Goal: Download file/media: Download file/media

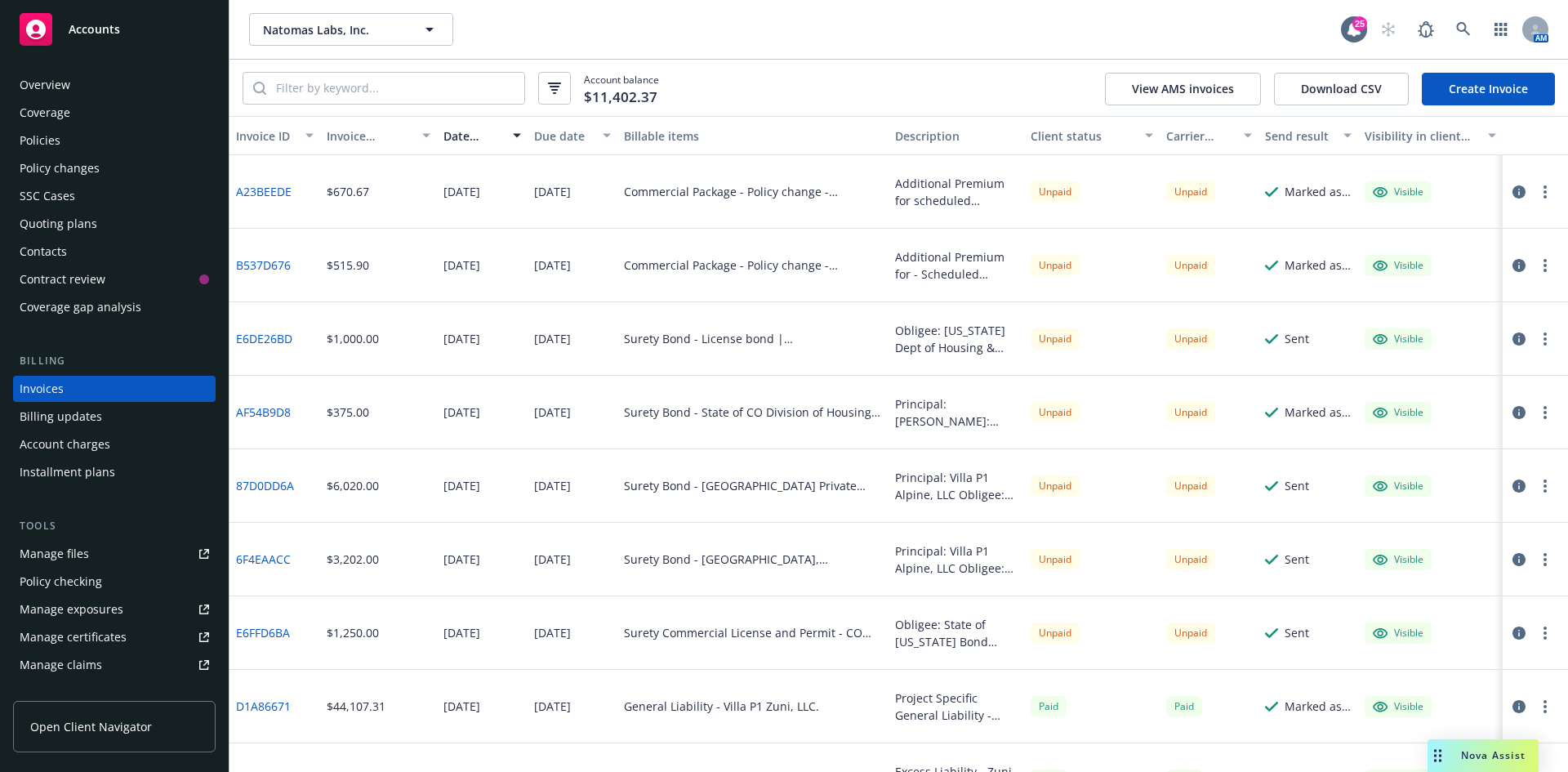
click at [96, 559] on link "Manage files" at bounding box center [114, 554] width 202 height 26
click at [276, 89] on input "search" at bounding box center [396, 87] width 258 height 31
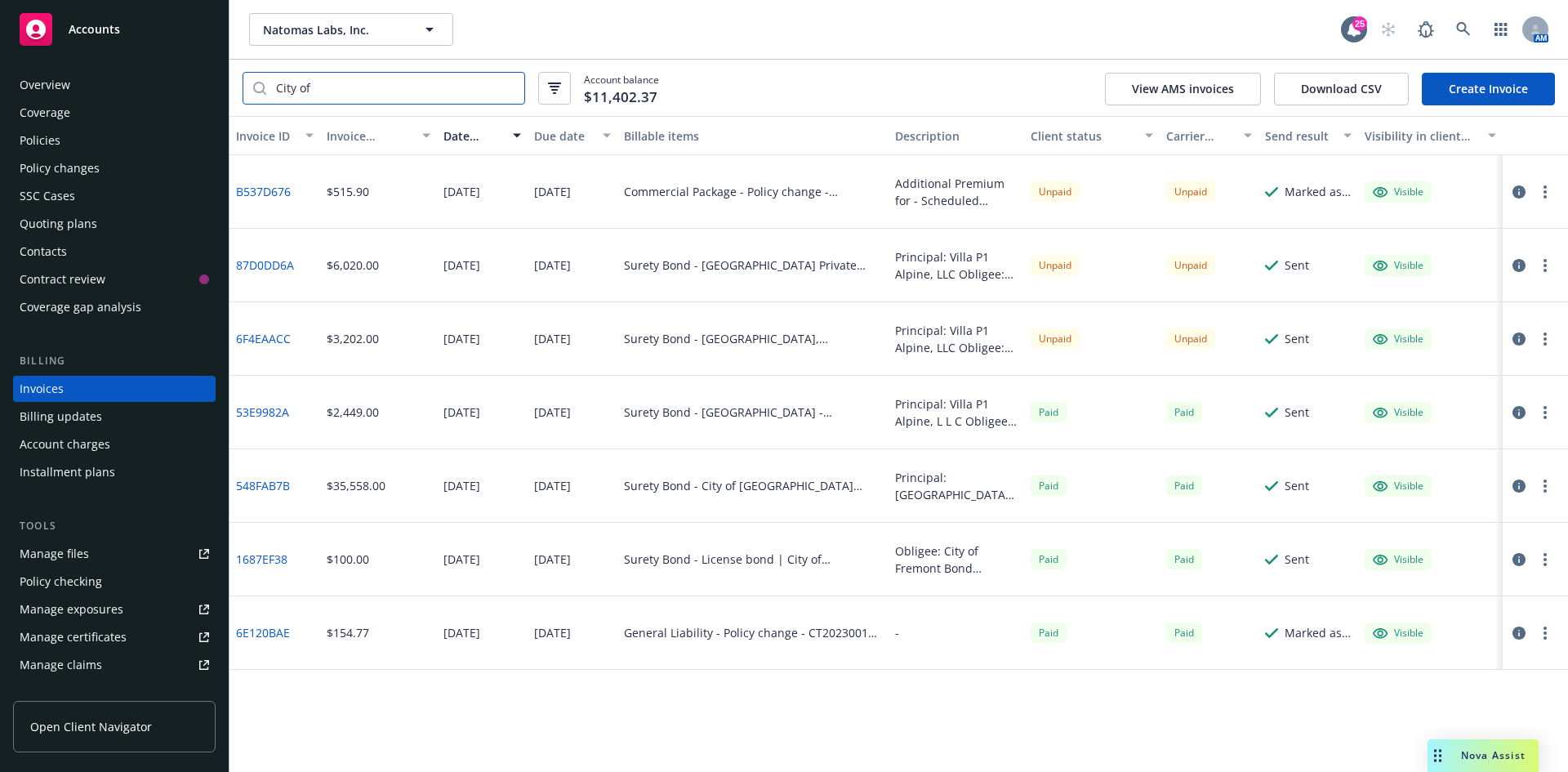
type input "City of"
click at [86, 174] on div "Policy changes" at bounding box center [60, 169] width 80 height 26
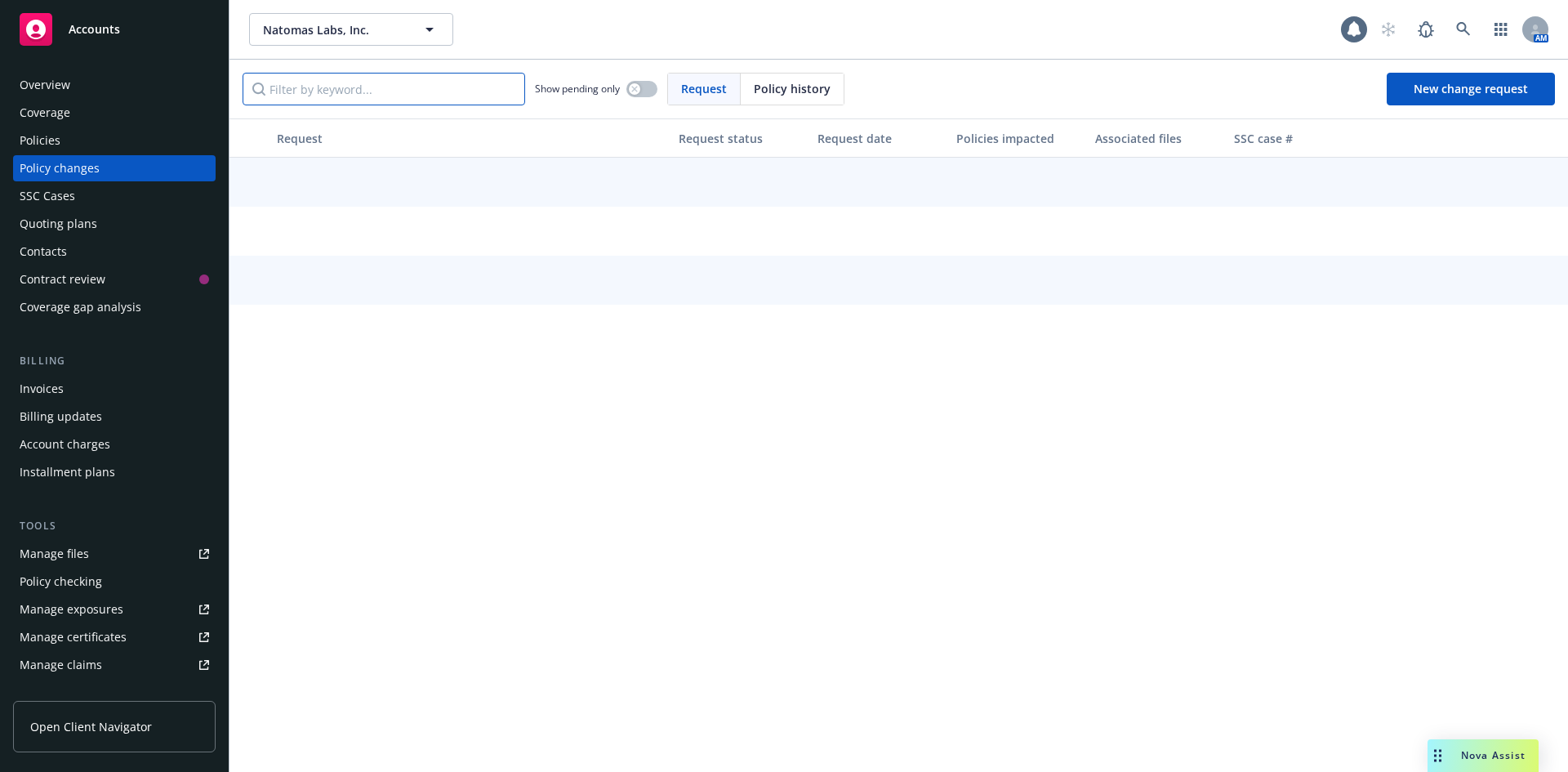
click at [349, 81] on input "Filter by keyword..." at bounding box center [384, 88] width 283 height 33
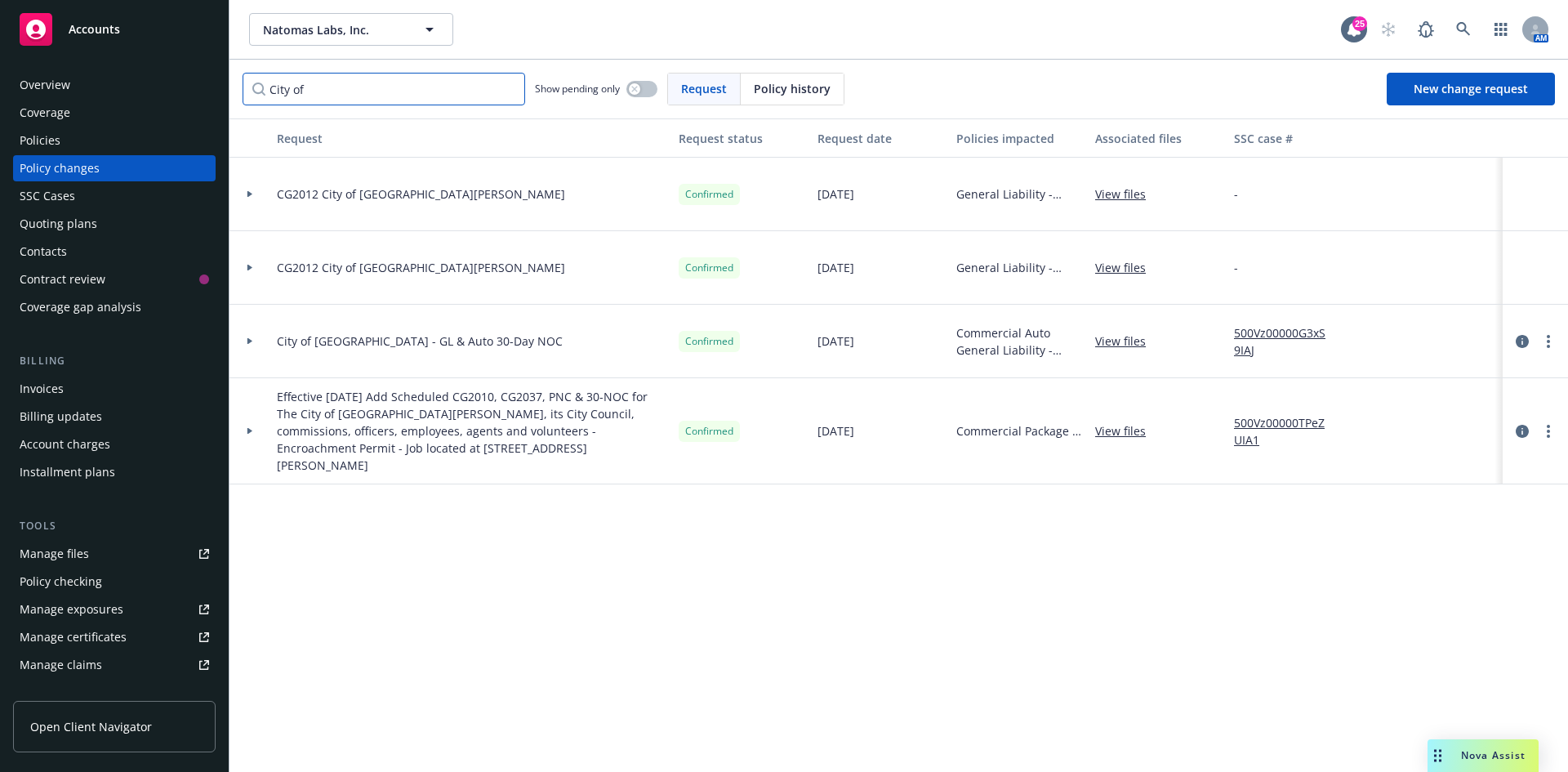
type input "City of"
click at [1117, 193] on link "View files" at bounding box center [1128, 193] width 63 height 17
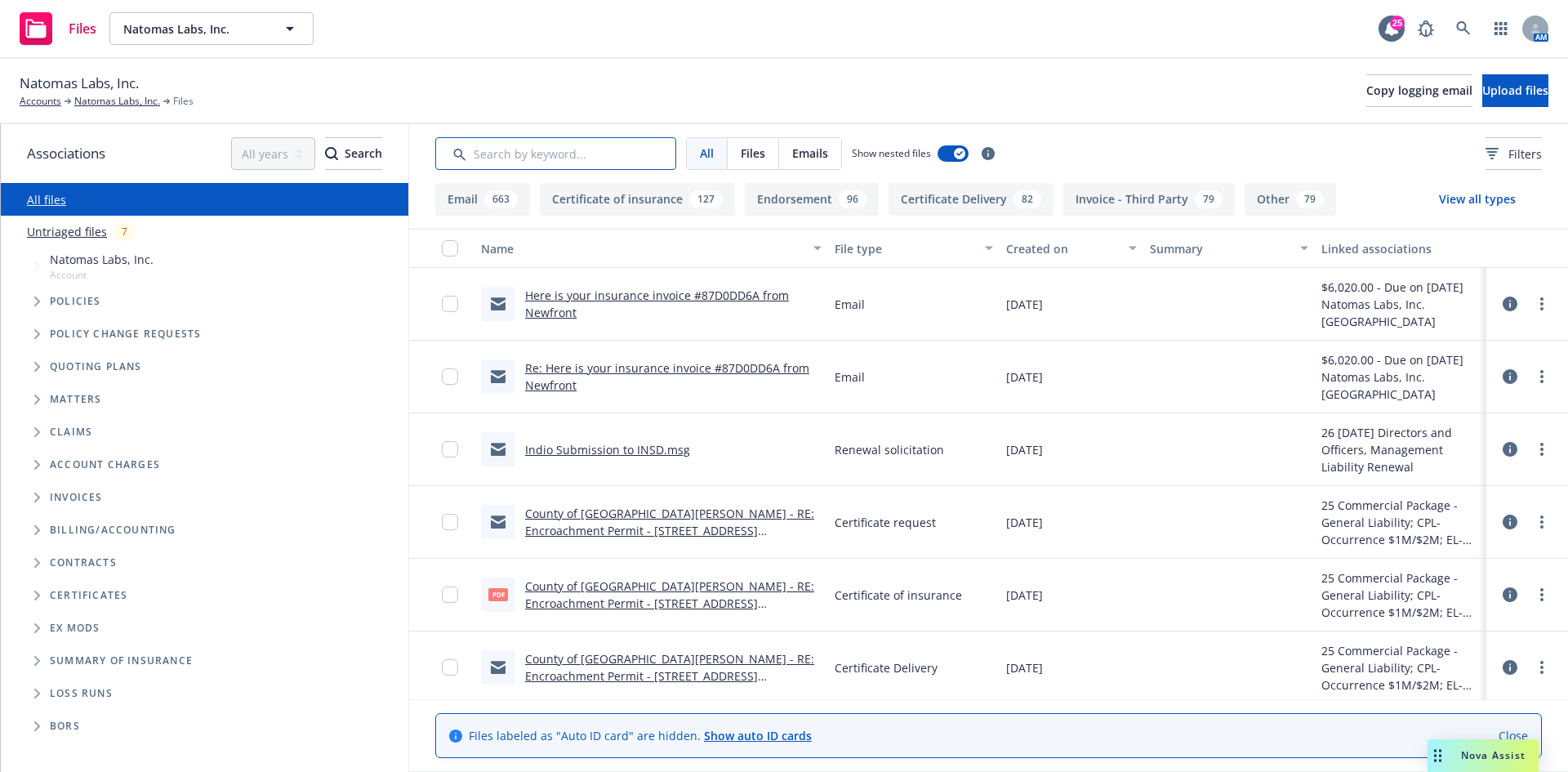
click at [503, 140] on input "Search by keyword..." at bounding box center [555, 153] width 241 height 33
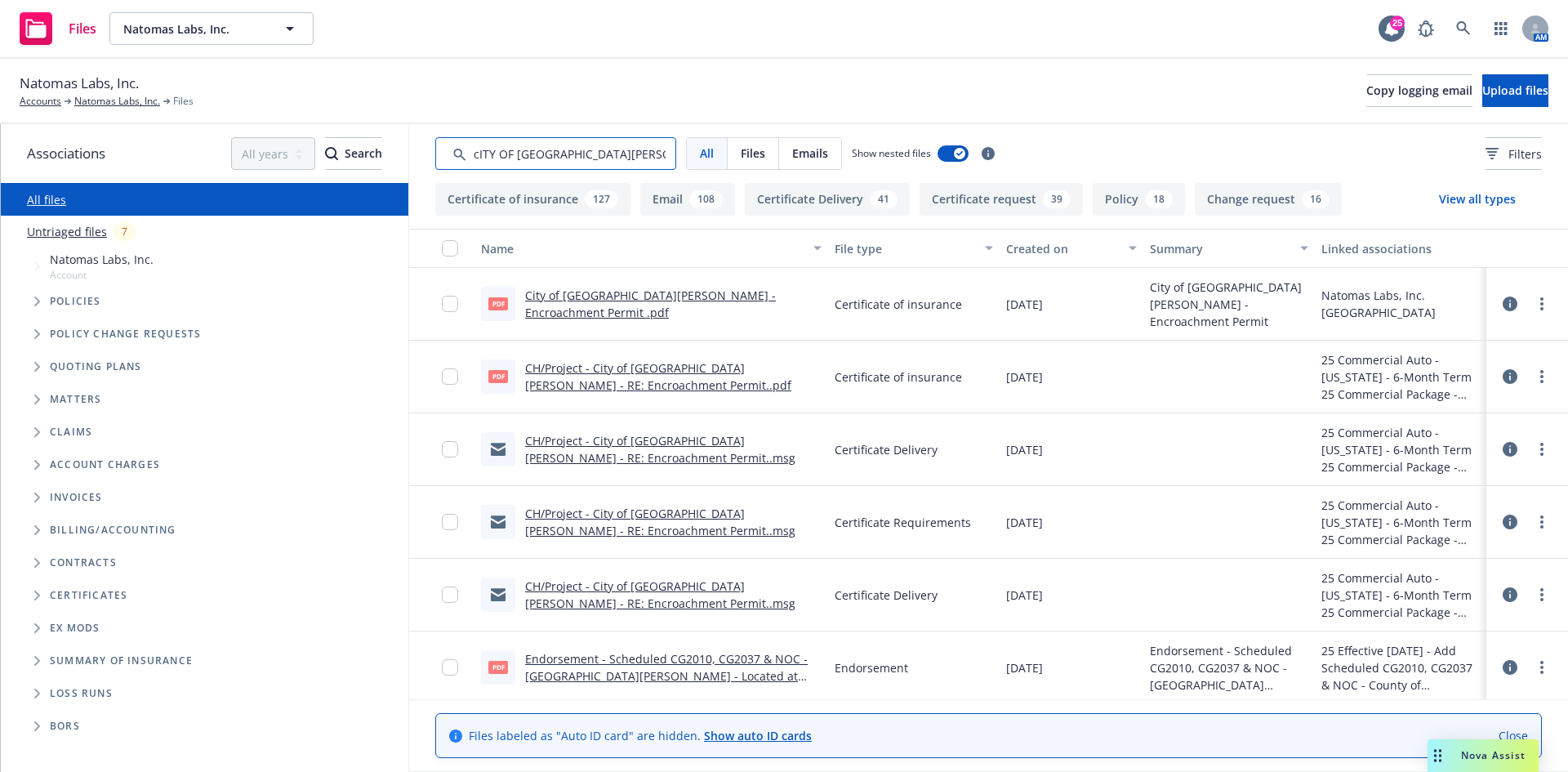
type input "cITY OF [GEOGRAPHIC_DATA][PERSON_NAME]"
click at [666, 305] on link "City of [GEOGRAPHIC_DATA][PERSON_NAME] - Encroachment Permit .pdf" at bounding box center [651, 304] width 251 height 33
click at [1504, 591] on icon at bounding box center [1510, 594] width 15 height 15
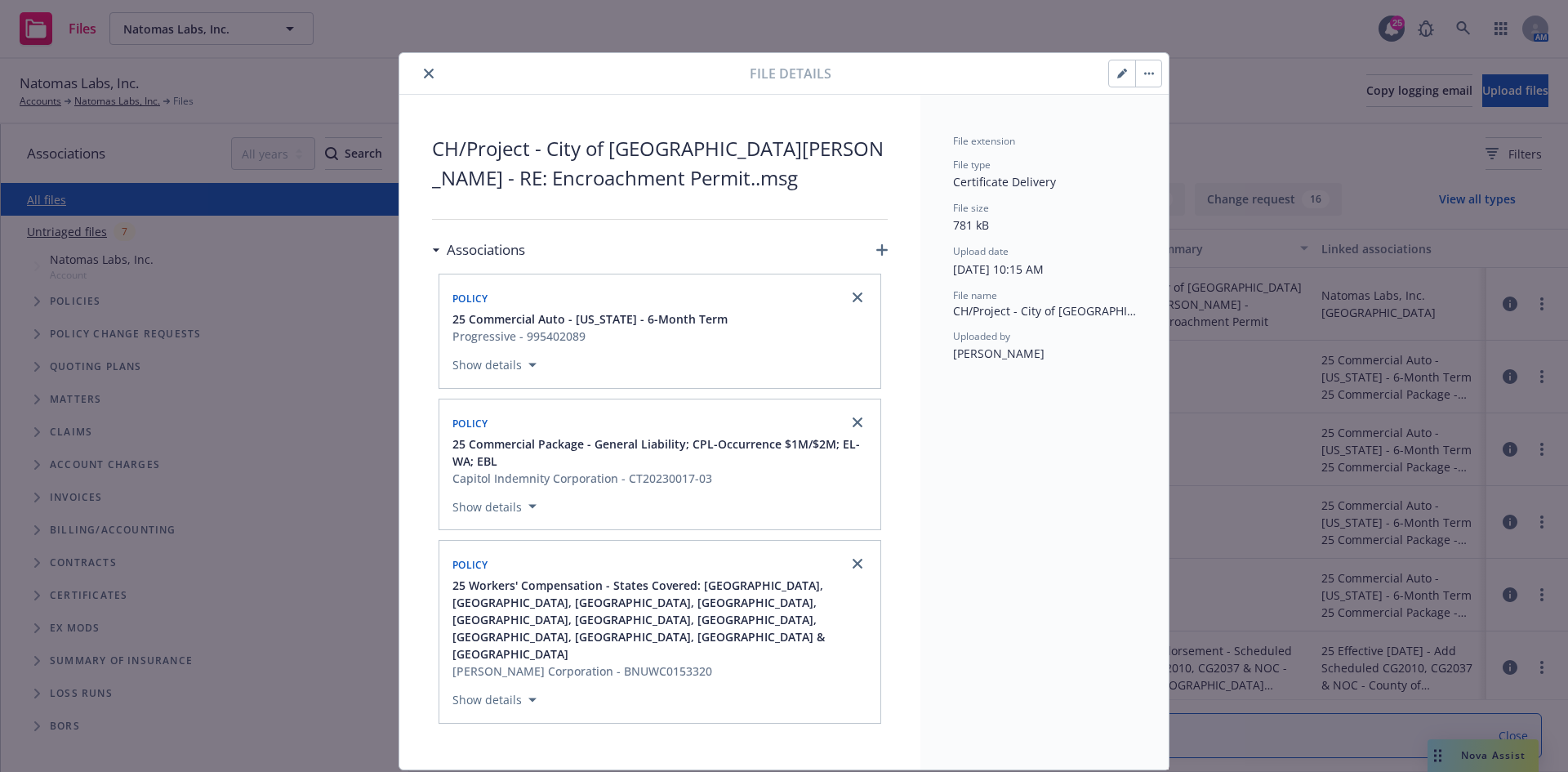
click at [431, 74] on icon "close" at bounding box center [428, 73] width 10 height 10
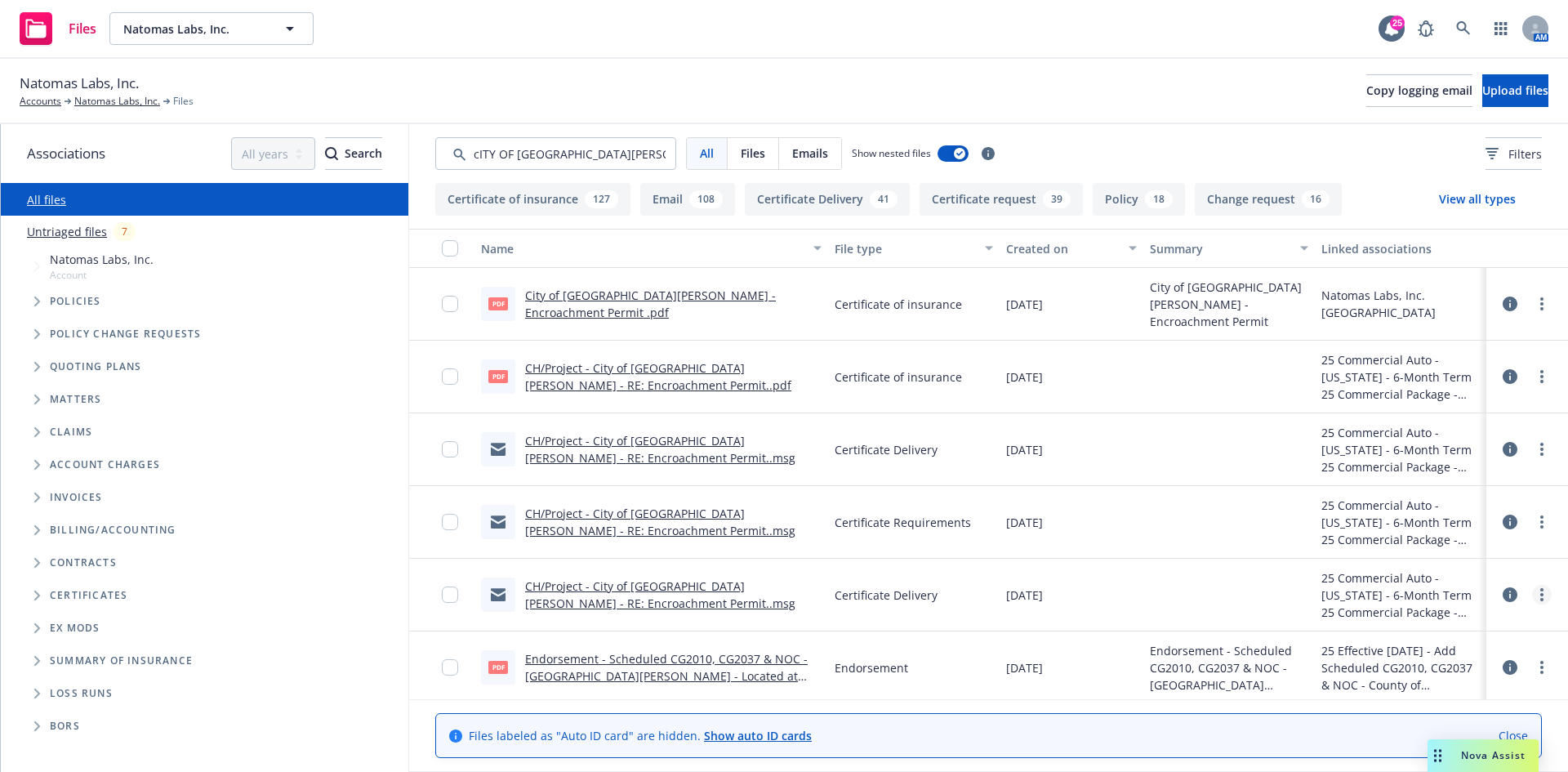
click at [1540, 595] on icon "more" at bounding box center [1541, 594] width 3 height 13
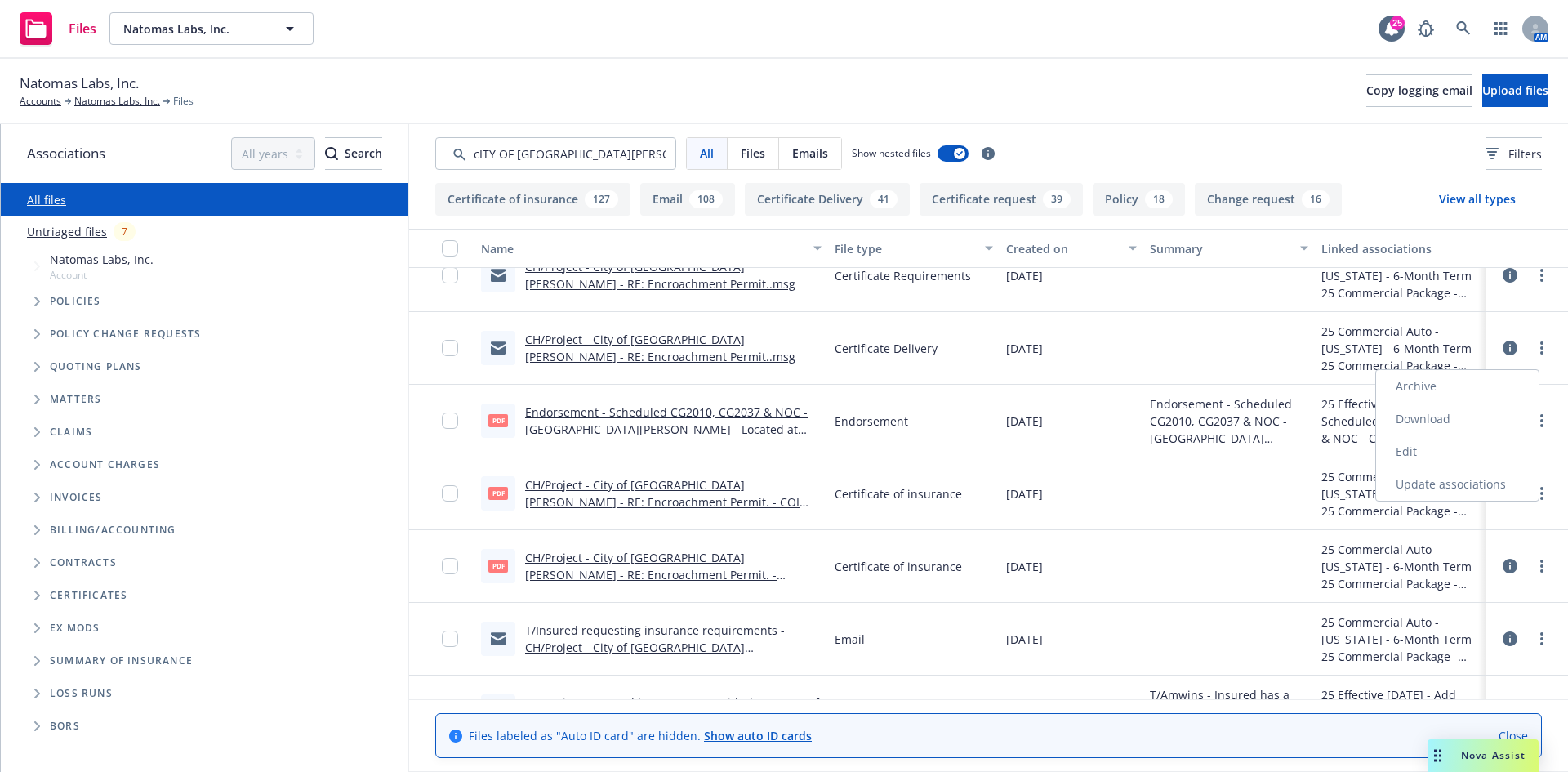
scroll to position [164, 0]
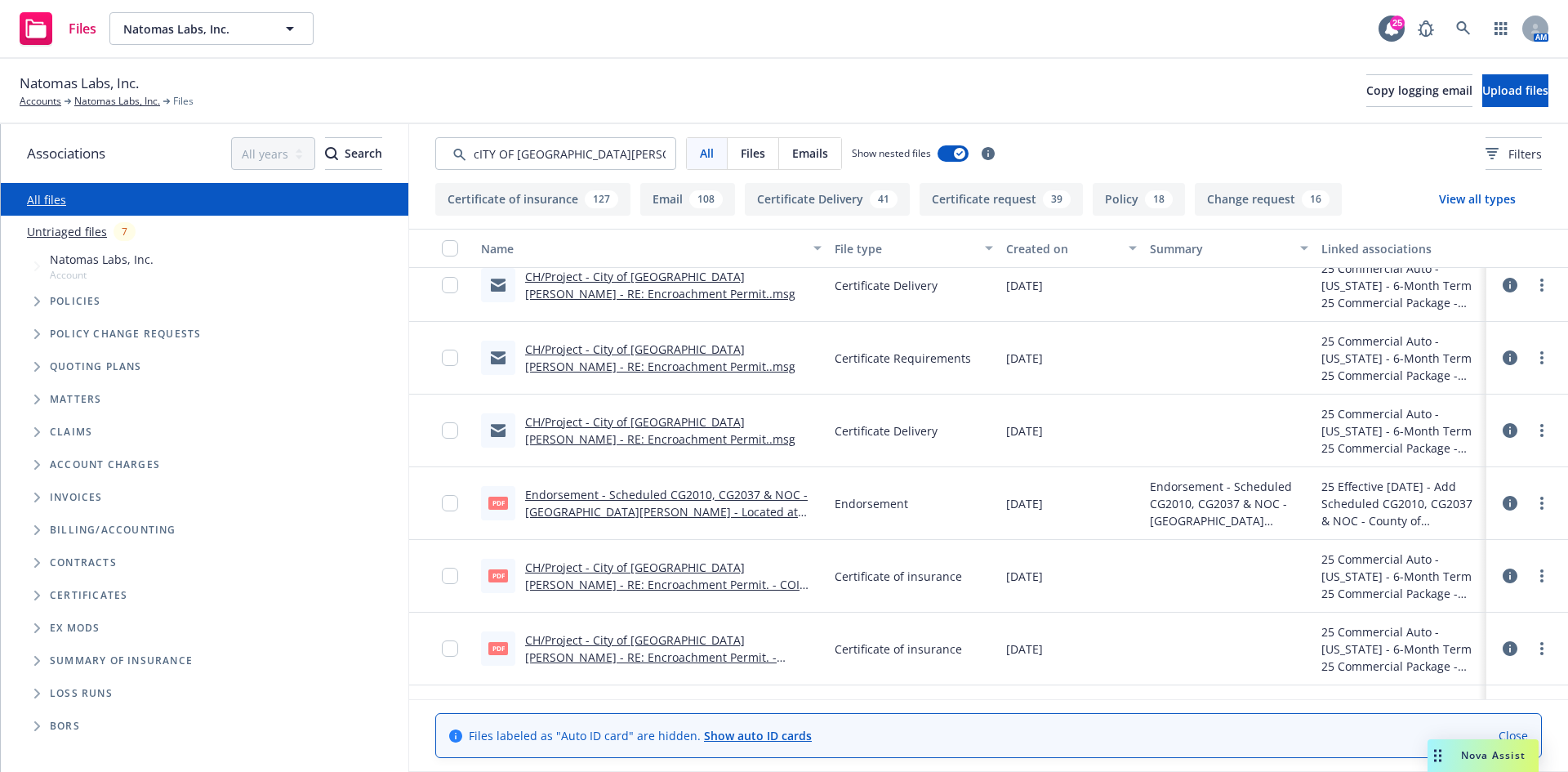
click at [694, 420] on link "CH/Project - City of [GEOGRAPHIC_DATA][PERSON_NAME] - RE: Encroachment Permit..…" at bounding box center [661, 431] width 271 height 33
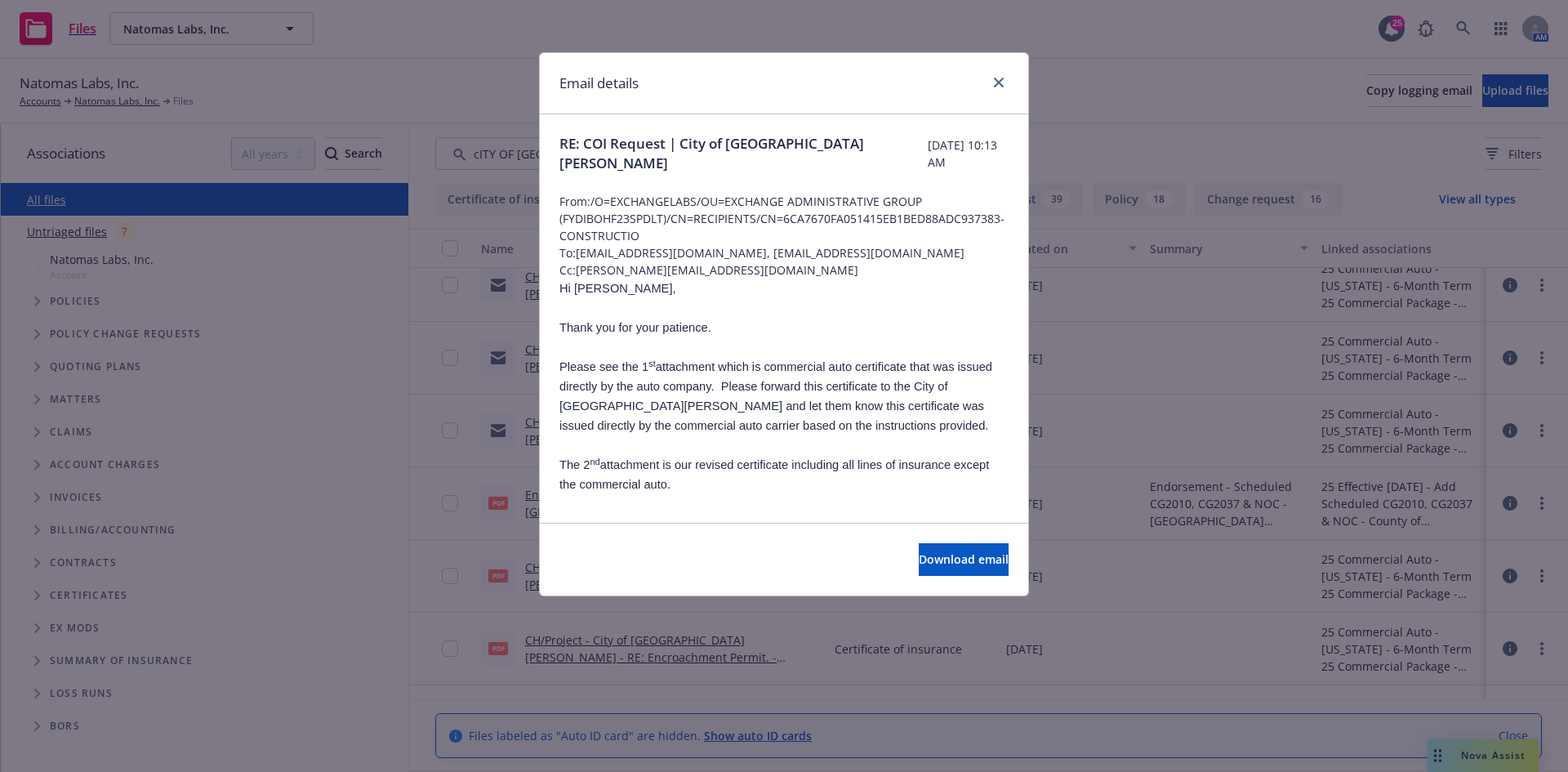
click at [988, 580] on div "Download email" at bounding box center [784, 559] width 489 height 72
click at [949, 550] on button "Download email" at bounding box center [964, 560] width 90 height 33
drag, startPoint x: 1000, startPoint y: 76, endPoint x: 947, endPoint y: 59, distance: 55.7
click at [1000, 76] on link "close" at bounding box center [999, 82] width 20 height 20
